Goal: Check status: Verify the current state of an ongoing process or item

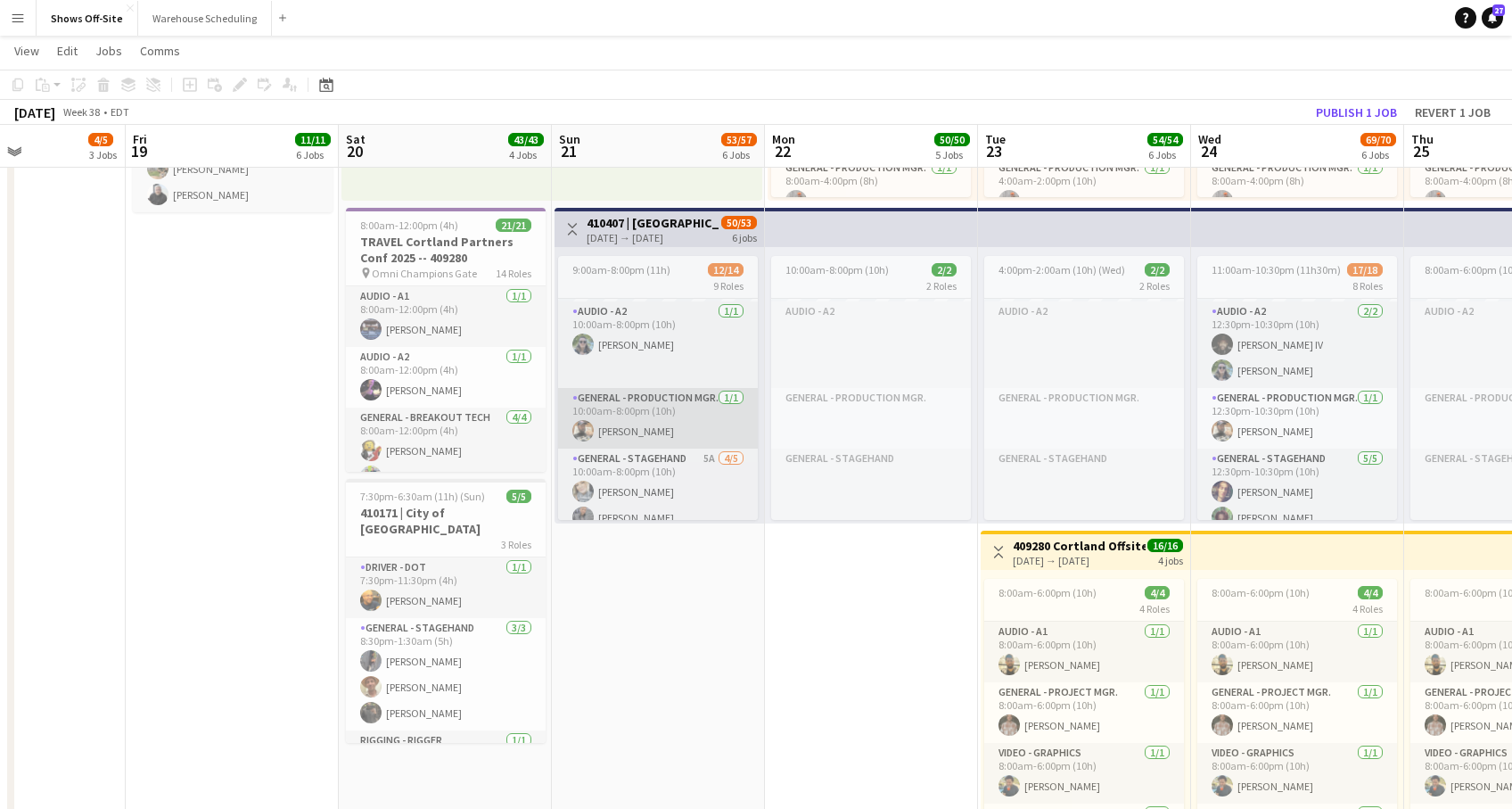
click at [640, 434] on app-card-role "General - Production Mgr. [DATE] 10:00am-8:00pm (10h) [PERSON_NAME]" at bounding box center [657, 418] width 200 height 61
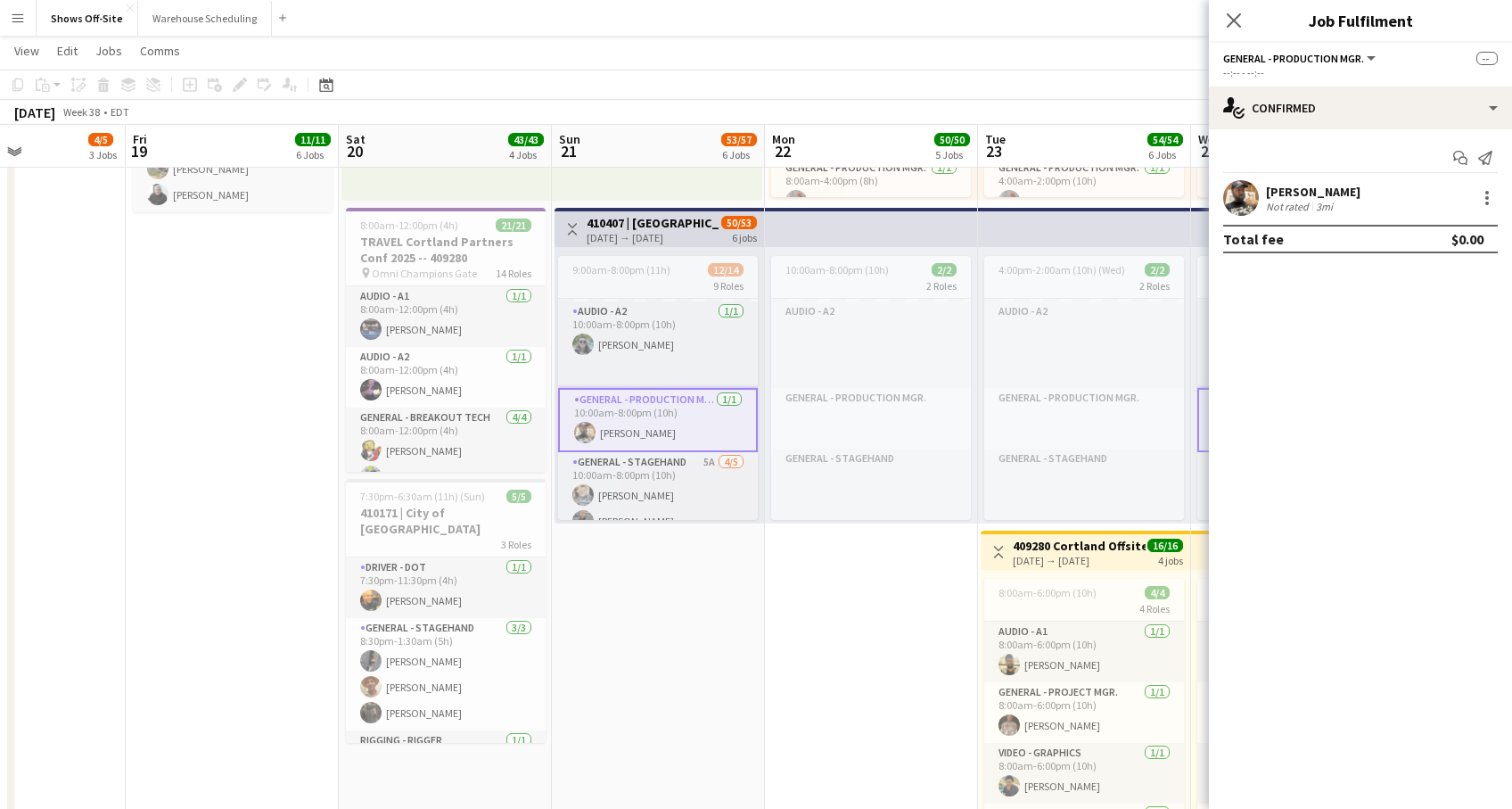
click at [1286, 192] on div "[PERSON_NAME]" at bounding box center [1313, 192] width 94 height 16
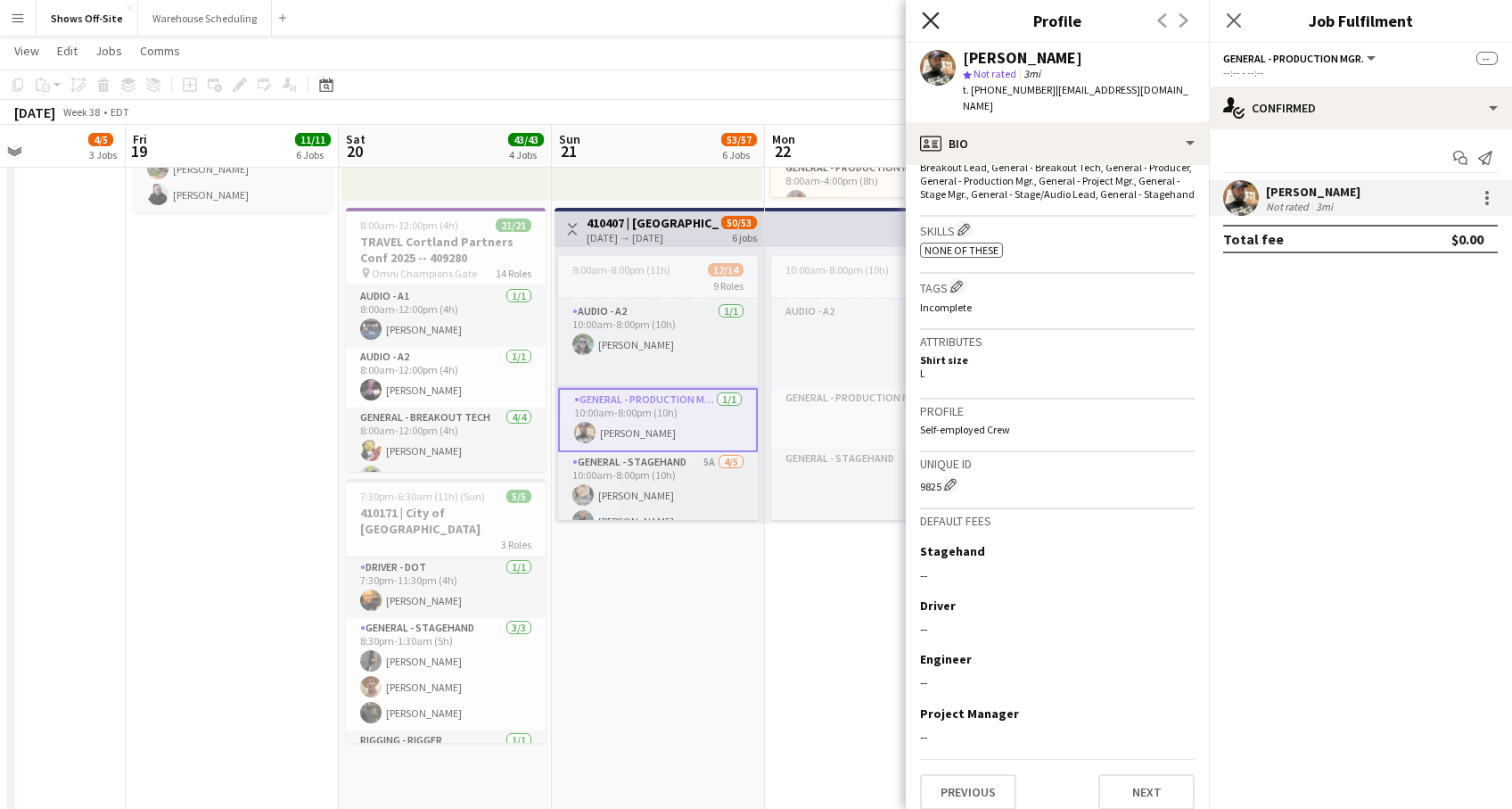
click at [935, 17] on icon "Close pop-in" at bounding box center [930, 20] width 17 height 17
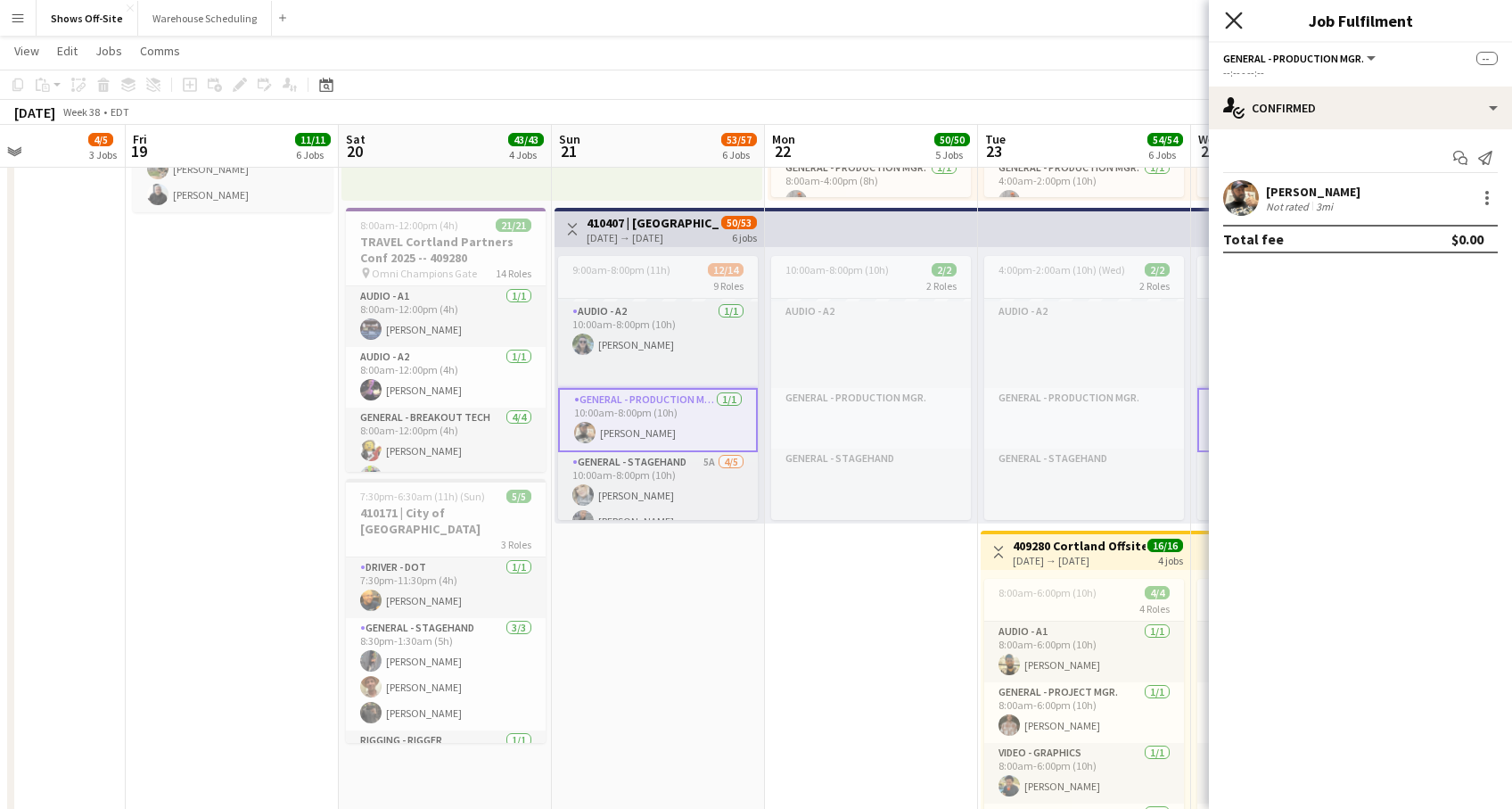
click at [1239, 22] on icon "Close pop-in" at bounding box center [1233, 20] width 17 height 17
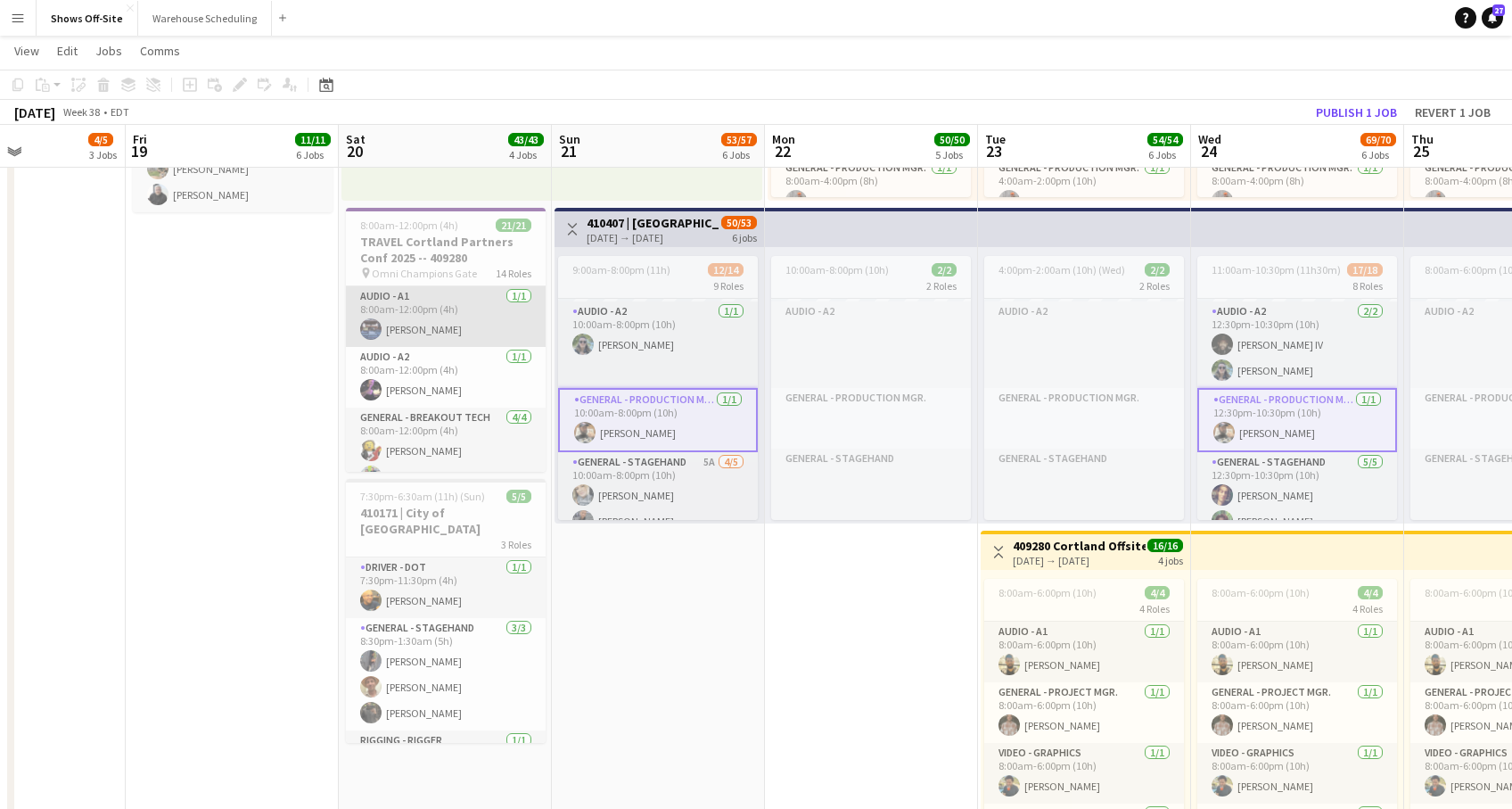
click at [436, 331] on app-card-role "Audio - A1 [DATE] 8:00am-12:00pm (4h) [PERSON_NAME]" at bounding box center [446, 317] width 200 height 61
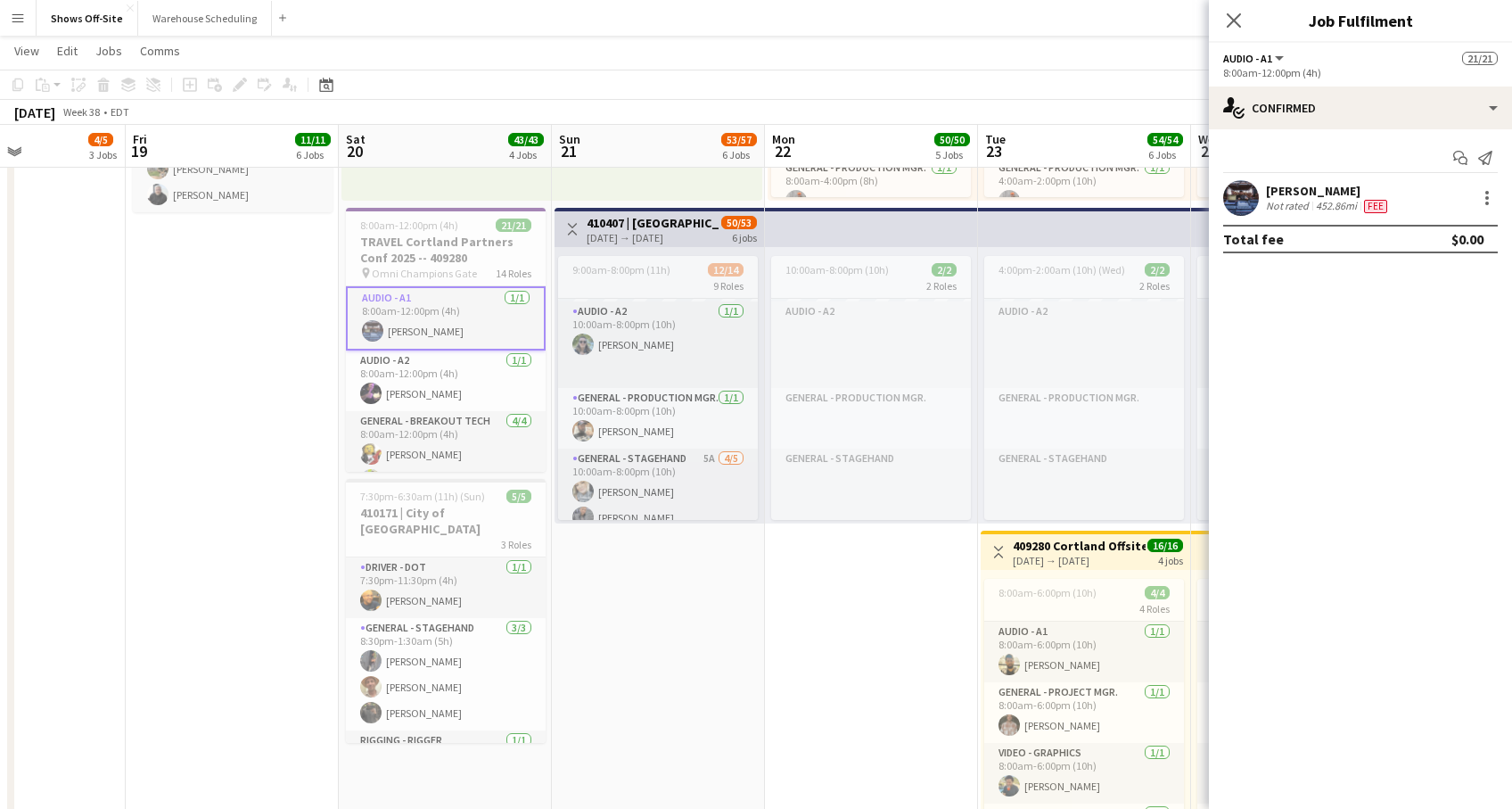
click at [1282, 187] on div "[PERSON_NAME]" at bounding box center [1328, 191] width 125 height 16
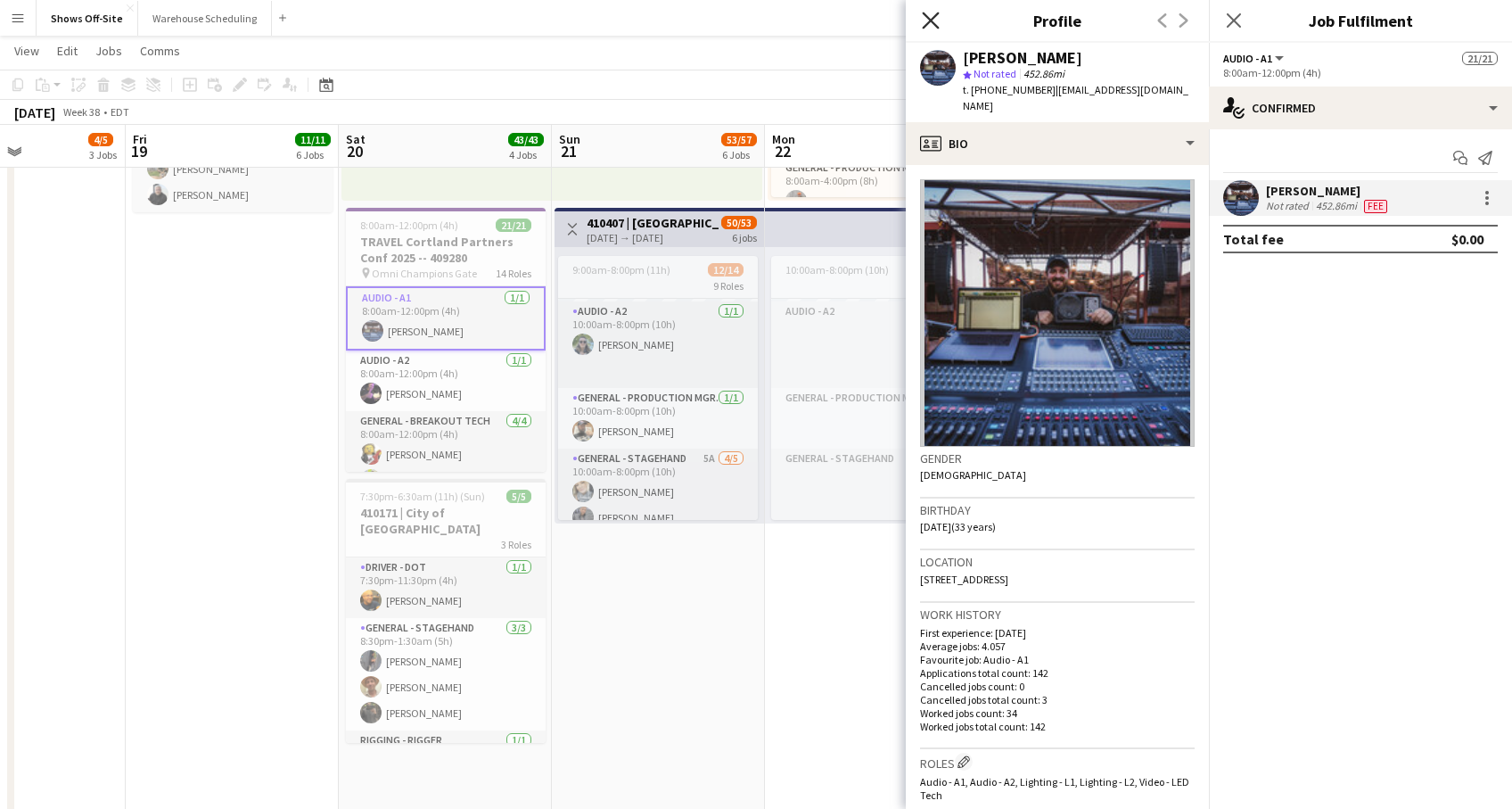
click at [935, 24] on icon at bounding box center [930, 20] width 17 height 17
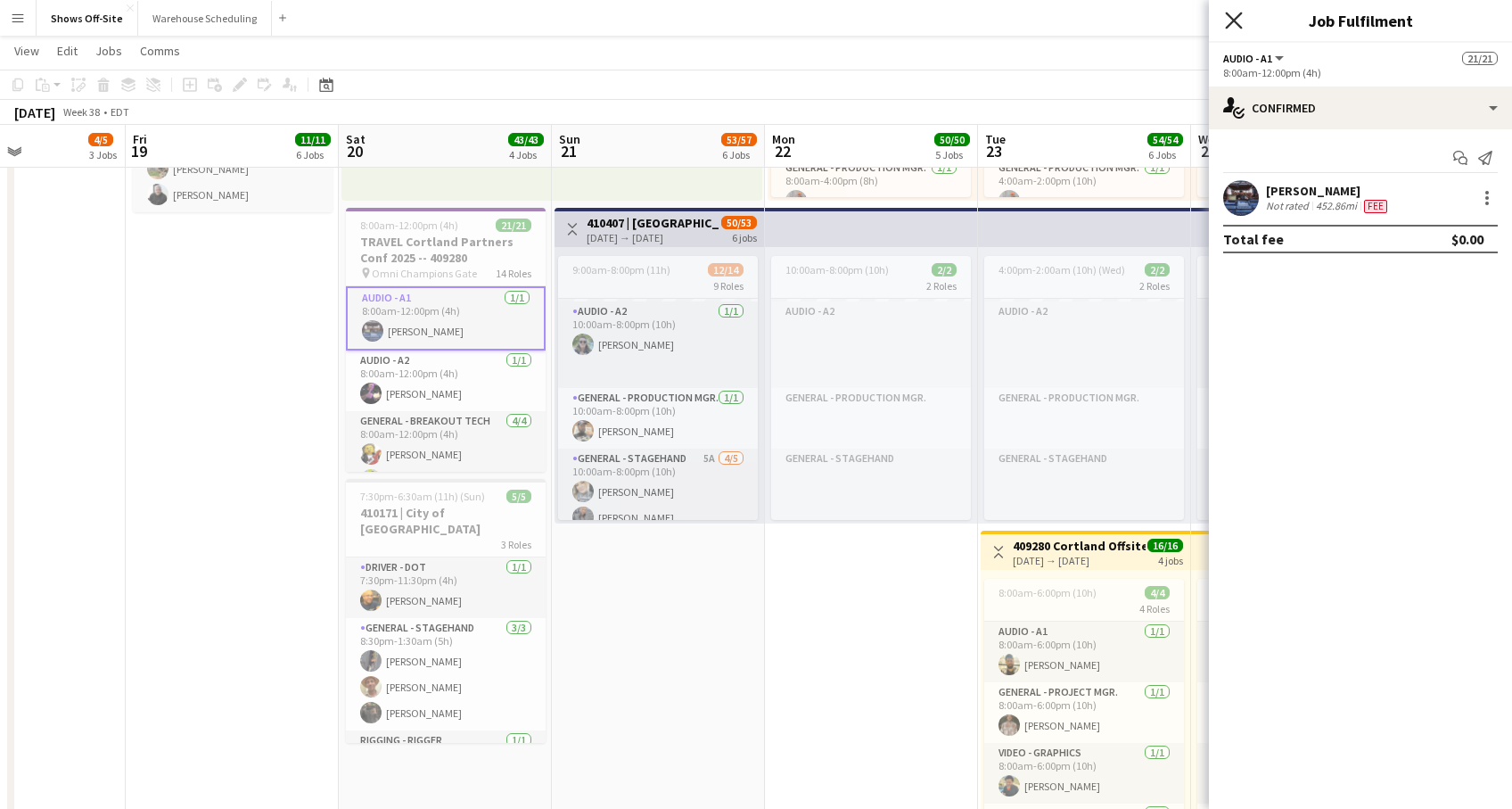
click at [1237, 13] on icon "Close pop-in" at bounding box center [1233, 20] width 17 height 17
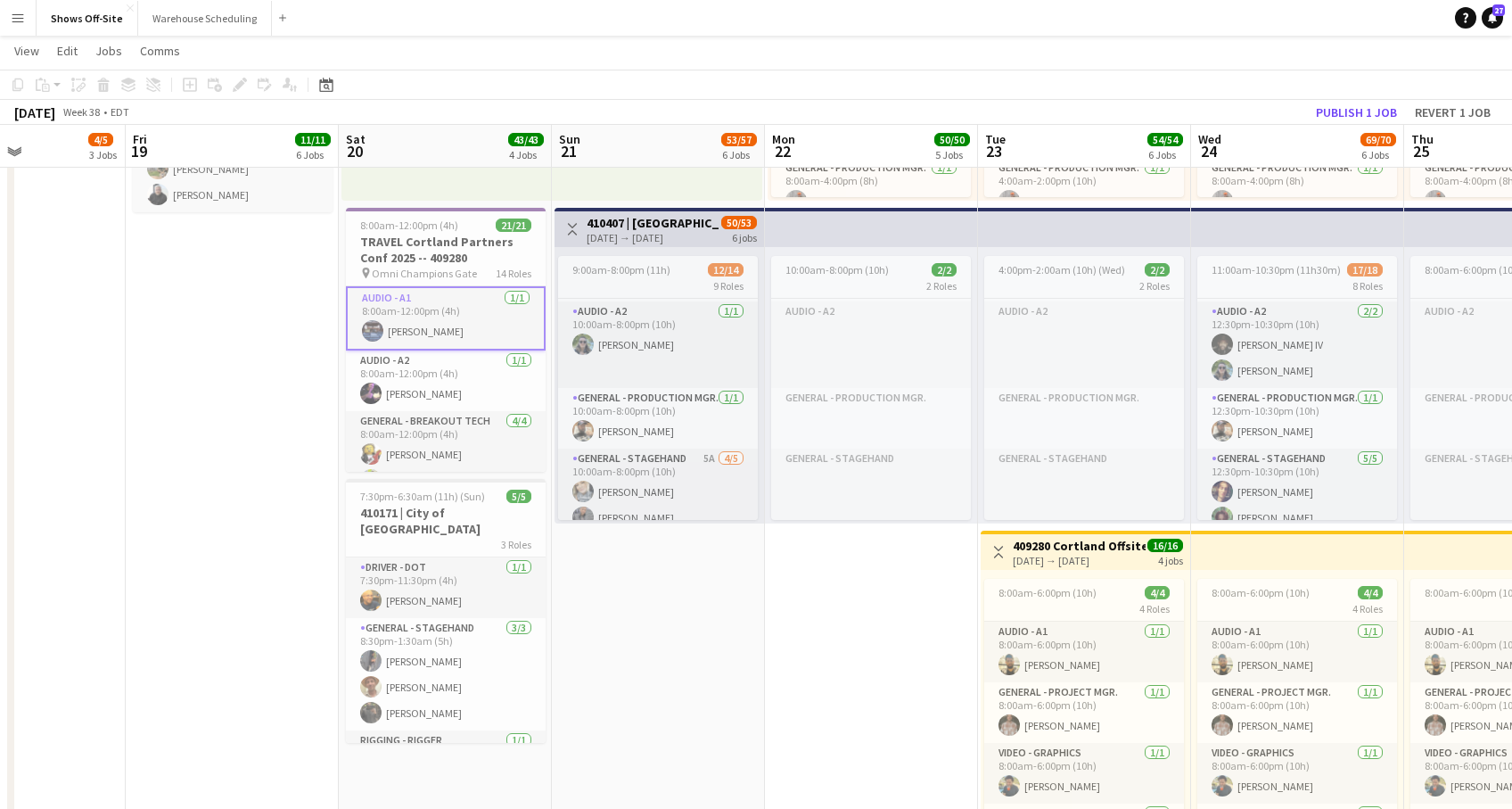
click at [707, 616] on app-date-cell "Toggle View Cortland Partners Conf 2025 -- 409280 [DATE] → [DATE] 168/168 7 job…" at bounding box center [658, 404] width 213 height 2345
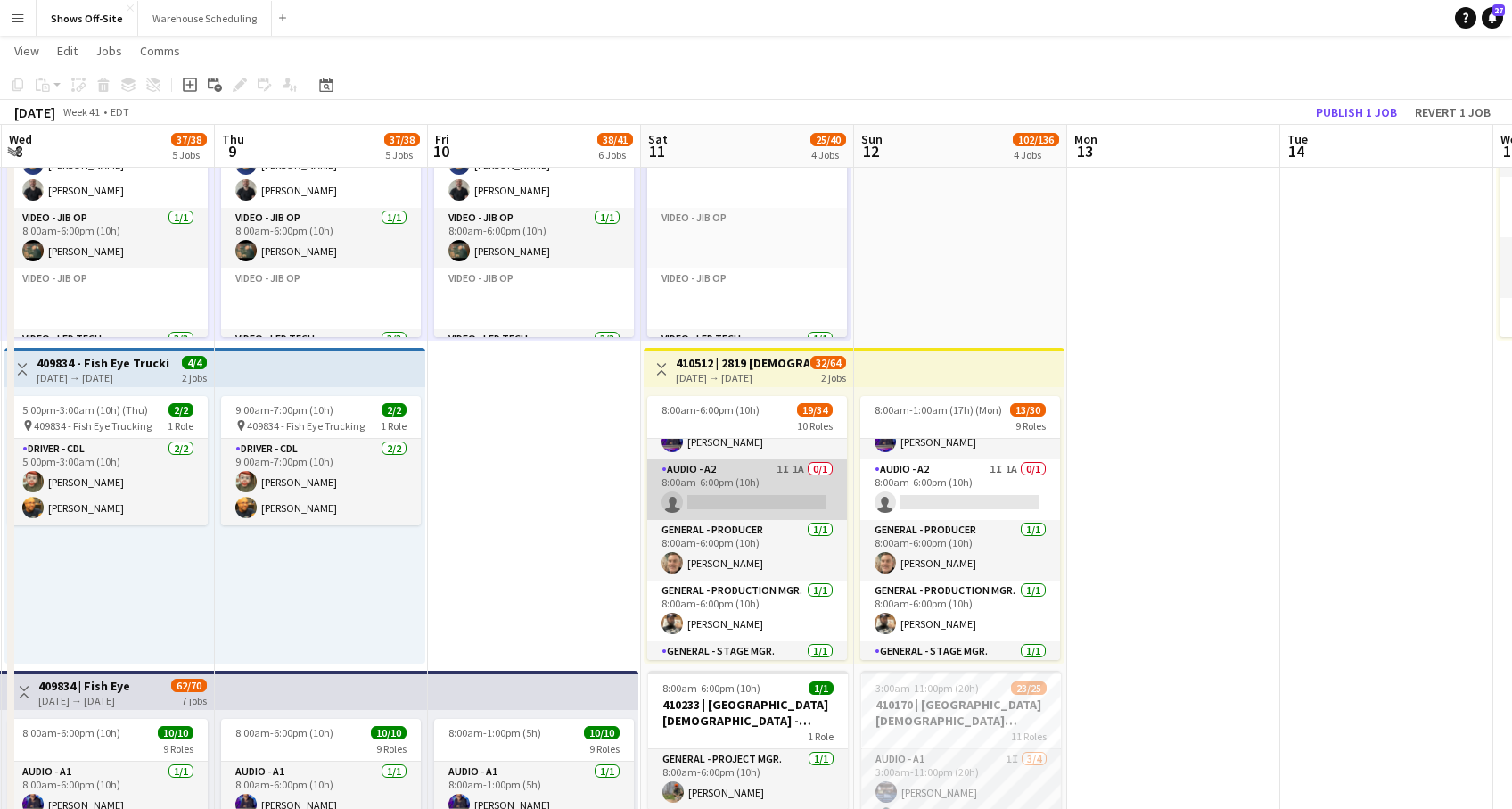
scroll to position [49, 0]
